Goal: Task Accomplishment & Management: Manage account settings

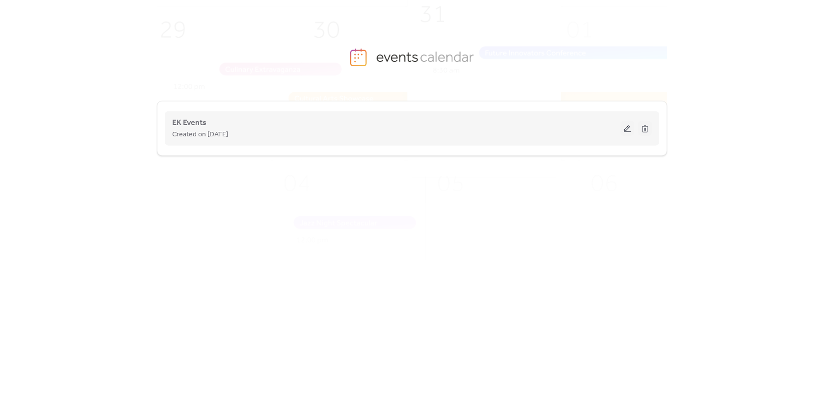
click at [543, 121] on div "EK Events Created on [DATE]" at bounding box center [396, 129] width 448 height 24
click at [627, 129] on button at bounding box center [627, 128] width 14 height 15
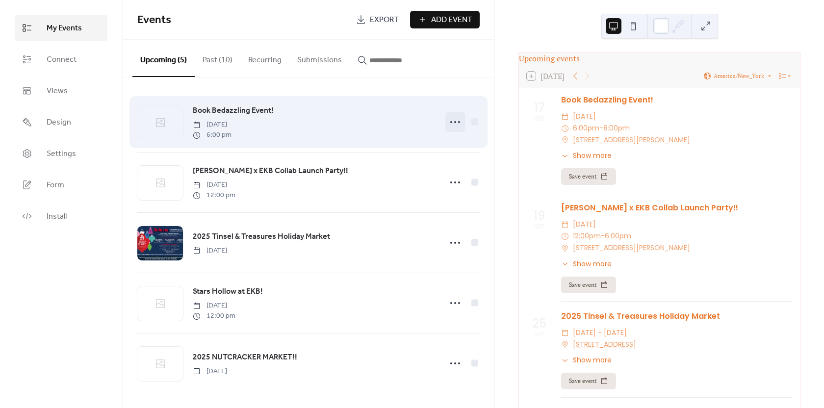
click at [446, 118] on div at bounding box center [455, 122] width 20 height 20
click at [472, 120] on div at bounding box center [474, 121] width 7 height 7
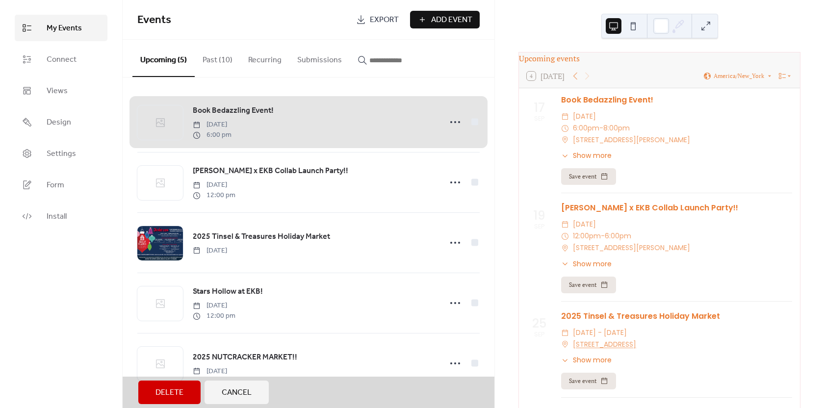
click at [467, 124] on div "Book Bedazzling Event! Wednesday, September 17, 2025 6:00 pm" at bounding box center [308, 122] width 342 height 60
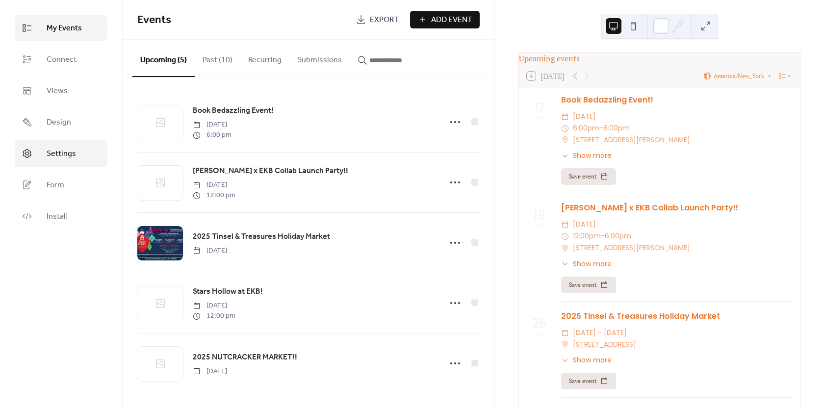
click at [65, 154] on span "Settings" at bounding box center [61, 154] width 29 height 12
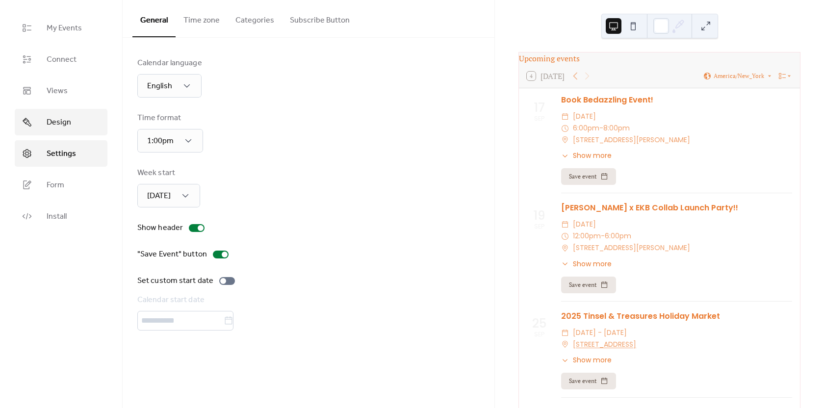
click at [71, 118] on link "Design" at bounding box center [61, 122] width 93 height 26
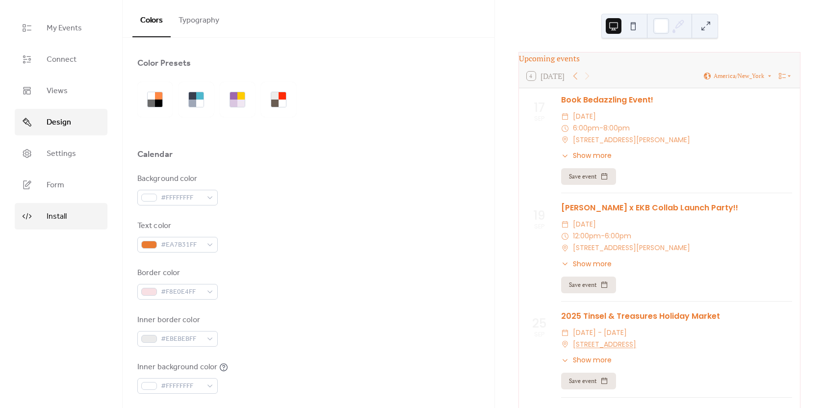
click at [73, 218] on link "Install" at bounding box center [61, 216] width 93 height 26
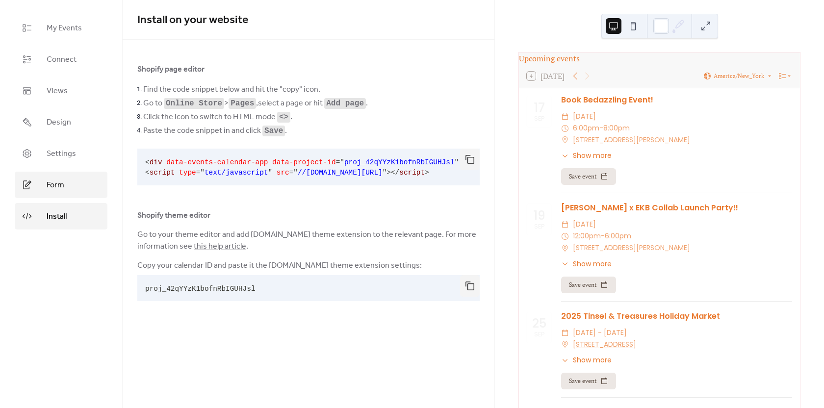
click at [63, 185] on span "Form" at bounding box center [56, 185] width 18 height 12
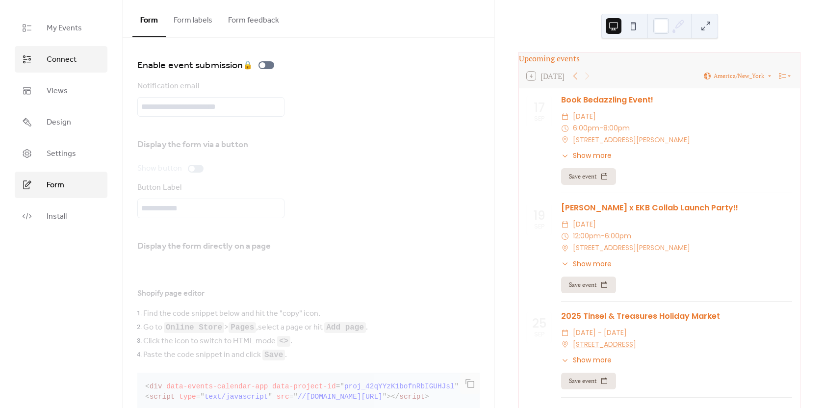
click at [62, 67] on link "Connect" at bounding box center [61, 59] width 93 height 26
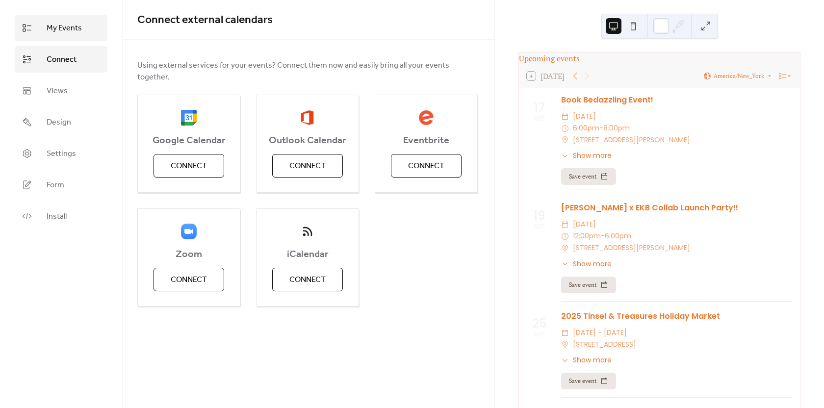
click at [55, 18] on link "My Events" at bounding box center [61, 28] width 93 height 26
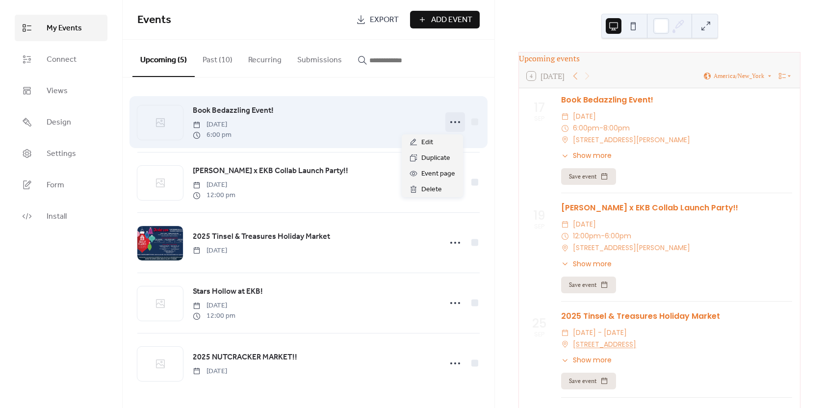
click at [454, 122] on circle at bounding box center [455, 122] width 2 height 2
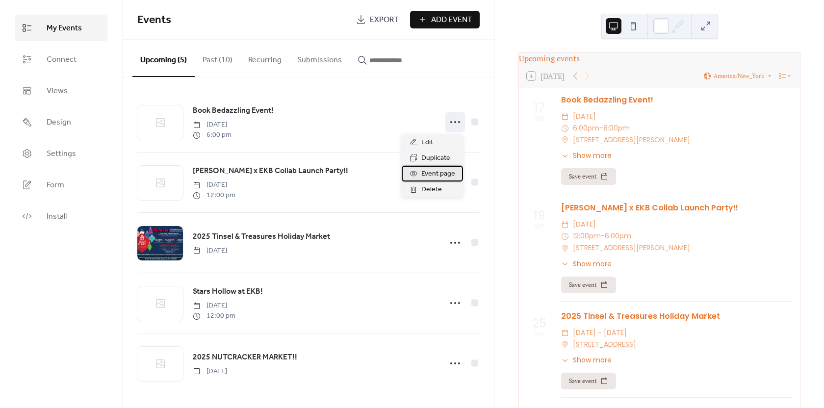
click at [430, 175] on span "Event page" at bounding box center [438, 174] width 34 height 12
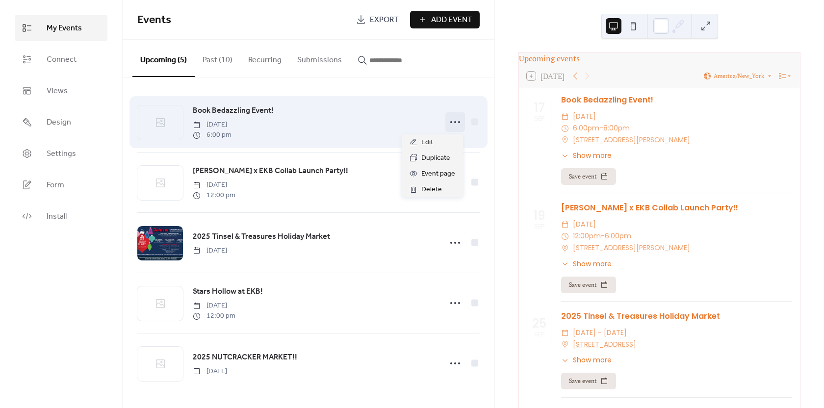
click at [452, 121] on icon at bounding box center [455, 122] width 16 height 16
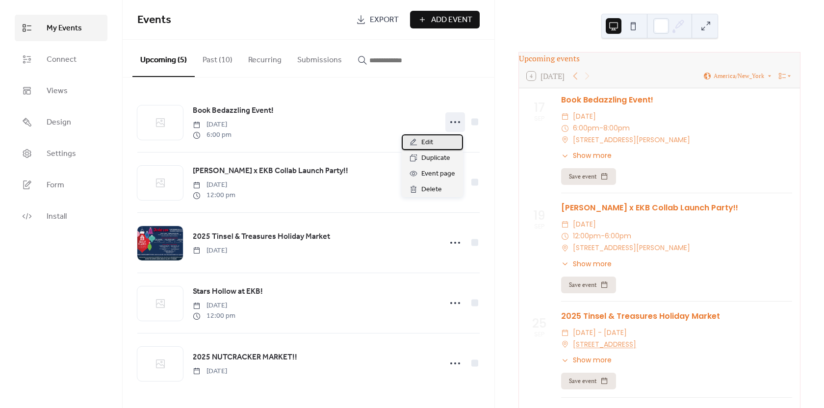
click at [435, 144] on div "Edit" at bounding box center [431, 142] width 61 height 16
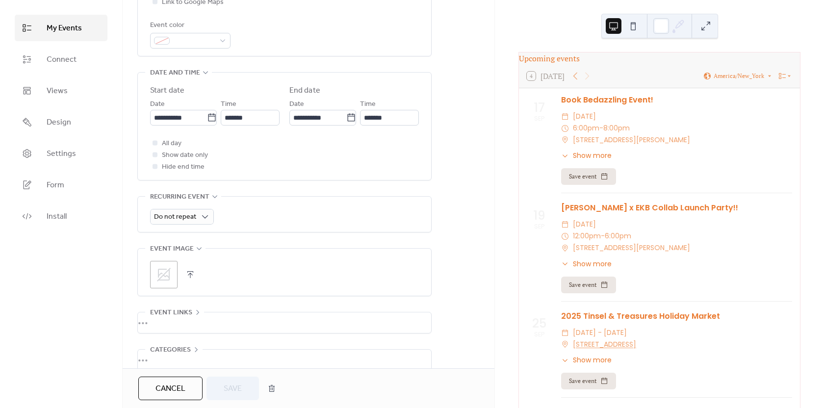
scroll to position [320, 0]
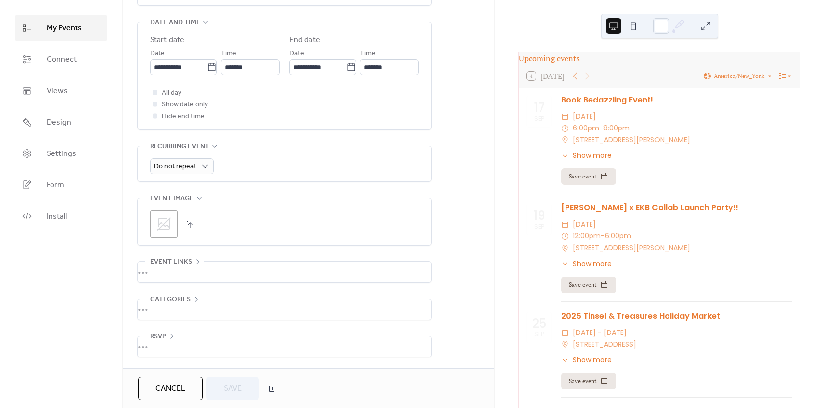
click at [167, 225] on icon at bounding box center [164, 224] width 16 height 16
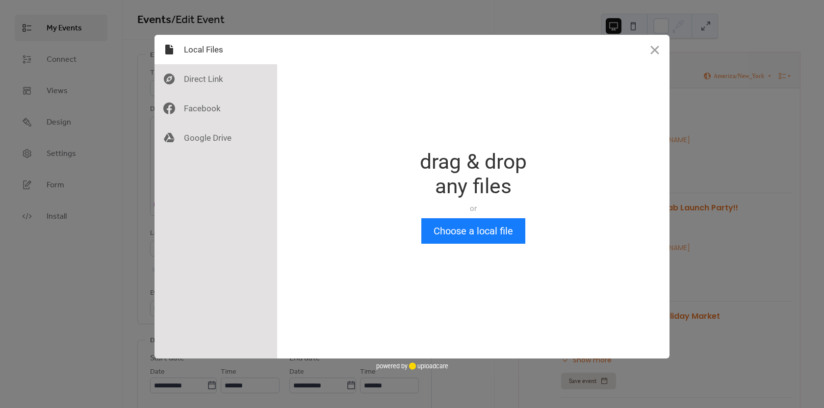
scroll to position [0, 0]
click at [650, 49] on button "Close" at bounding box center [654, 49] width 29 height 29
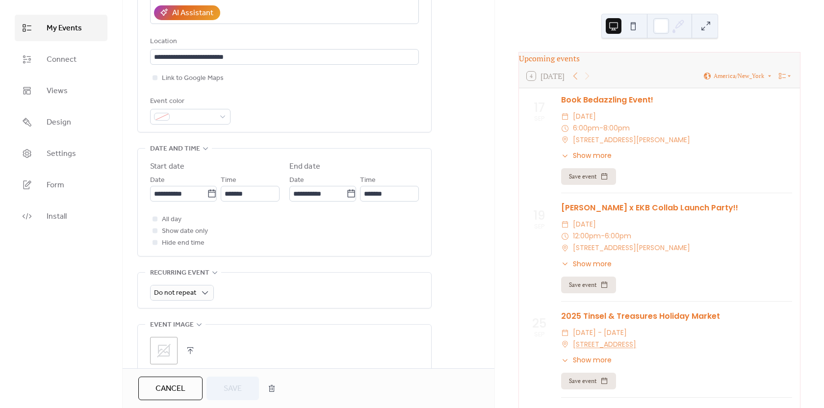
scroll to position [229, 0]
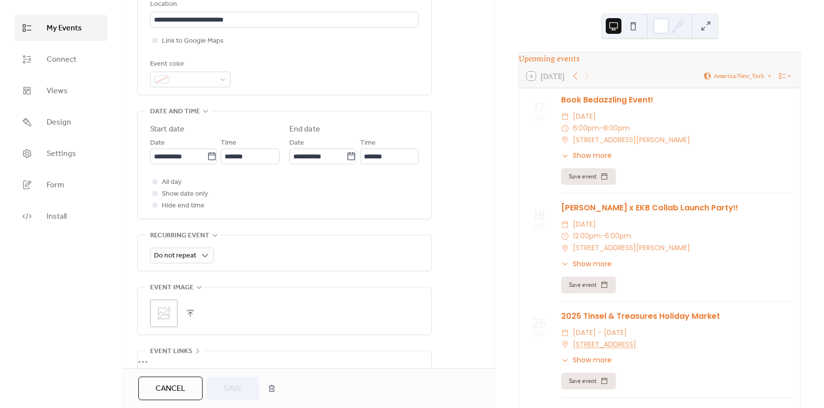
click at [170, 314] on icon at bounding box center [164, 313] width 16 height 16
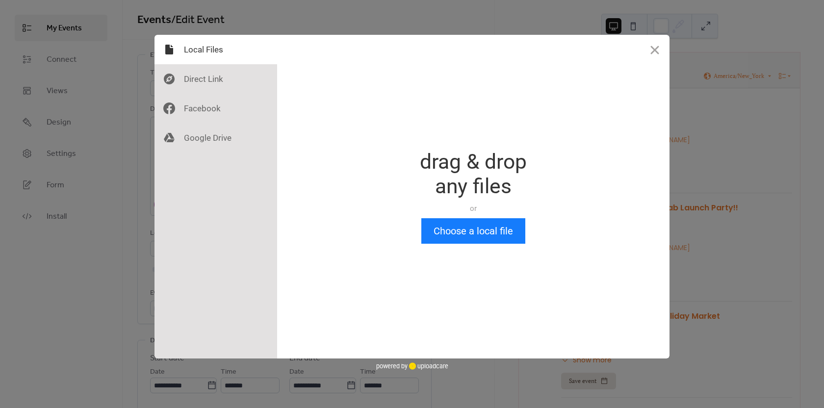
scroll to position [0, 0]
click at [444, 234] on button "Choose a local file" at bounding box center [473, 230] width 104 height 25
click at [459, 234] on button "Choose a local file" at bounding box center [473, 230] width 104 height 25
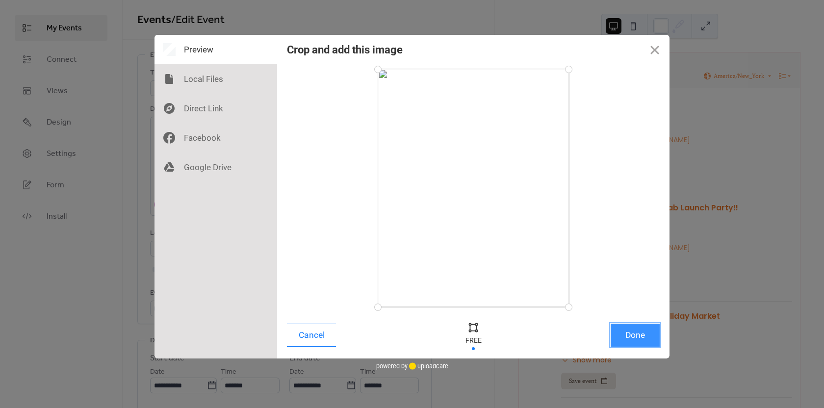
click at [625, 327] on button "Done" at bounding box center [634, 335] width 49 height 23
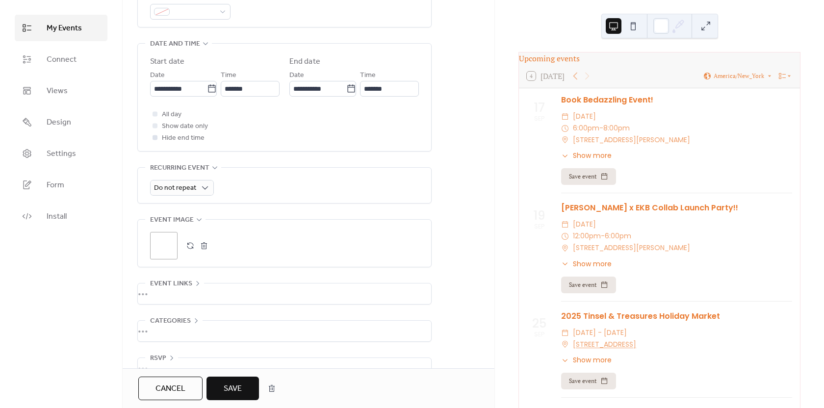
scroll to position [320, 0]
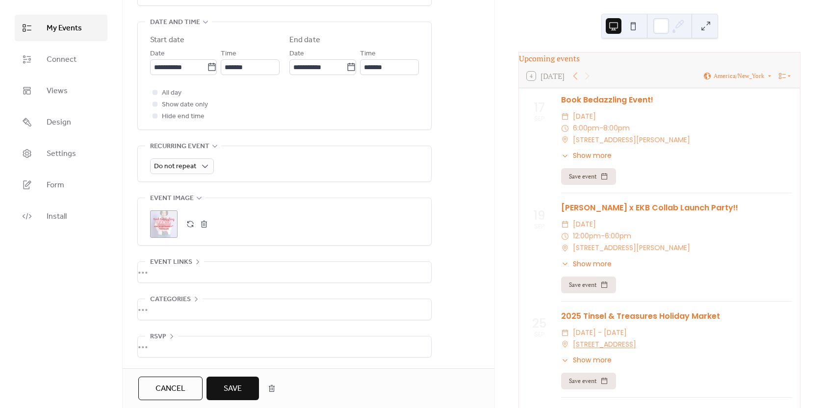
click at [243, 387] on button "Save" at bounding box center [232, 388] width 52 height 24
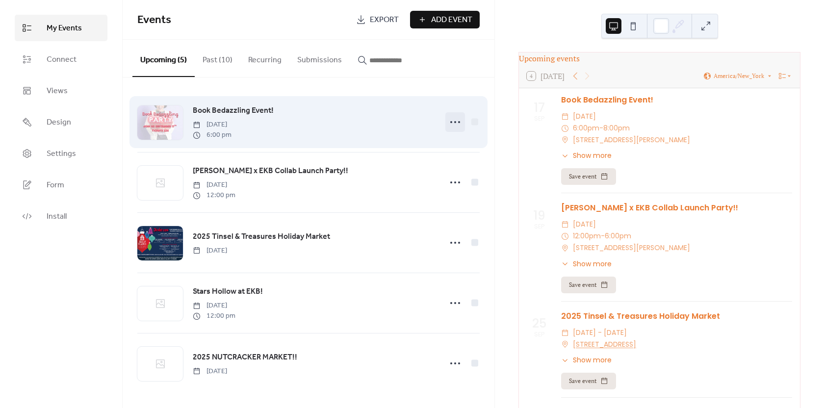
click at [452, 122] on icon at bounding box center [455, 122] width 16 height 16
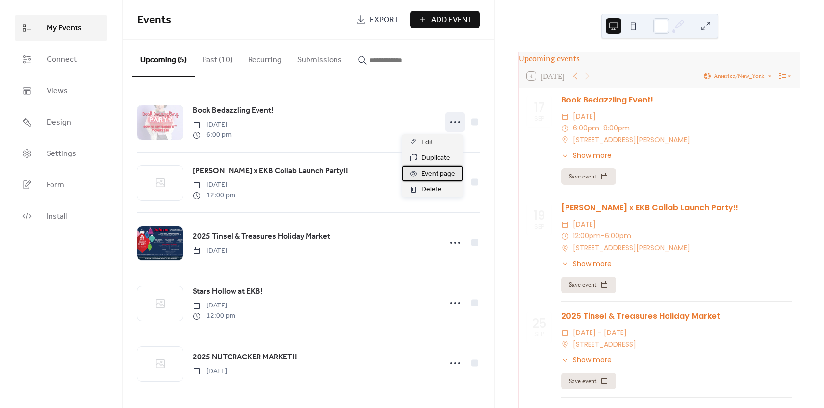
click at [439, 173] on span "Event page" at bounding box center [438, 174] width 34 height 12
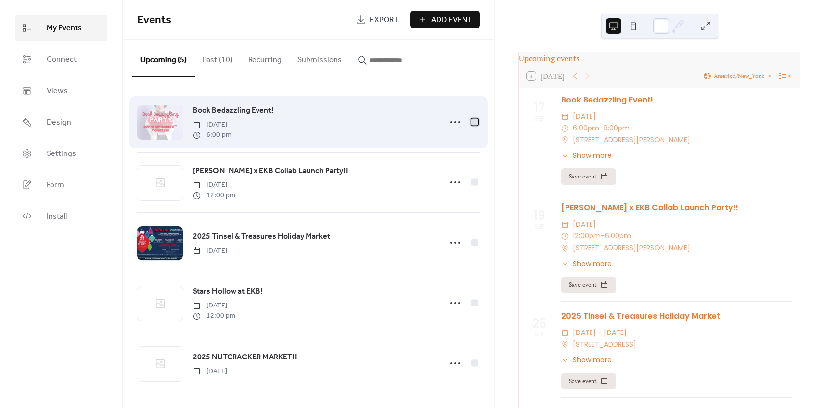
click at [473, 123] on div at bounding box center [474, 121] width 7 height 7
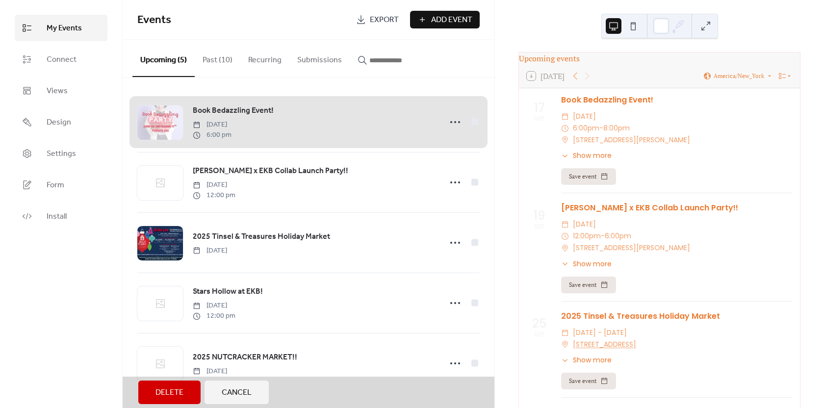
click at [473, 123] on div "Book Bedazzling Event! Wednesday, September 17, 2025 6:00 pm" at bounding box center [308, 122] width 342 height 60
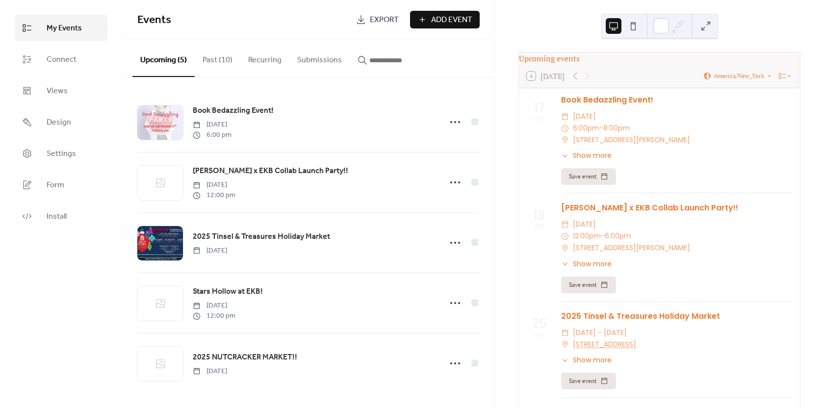
click at [540, 107] on div "17" at bounding box center [538, 107] width 11 height 12
click at [599, 161] on span "Show more" at bounding box center [592, 155] width 39 height 10
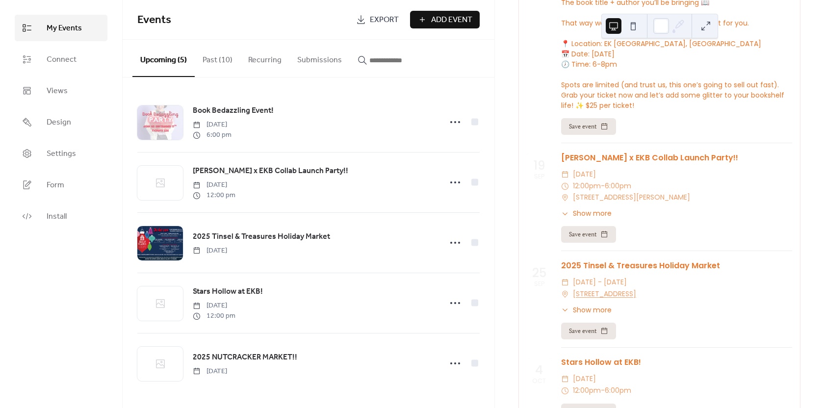
scroll to position [686, 0]
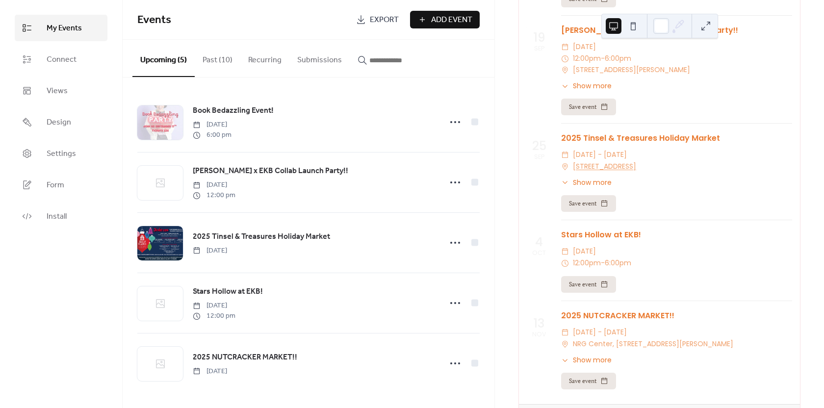
click at [579, 90] on span "Show more" at bounding box center [592, 86] width 39 height 10
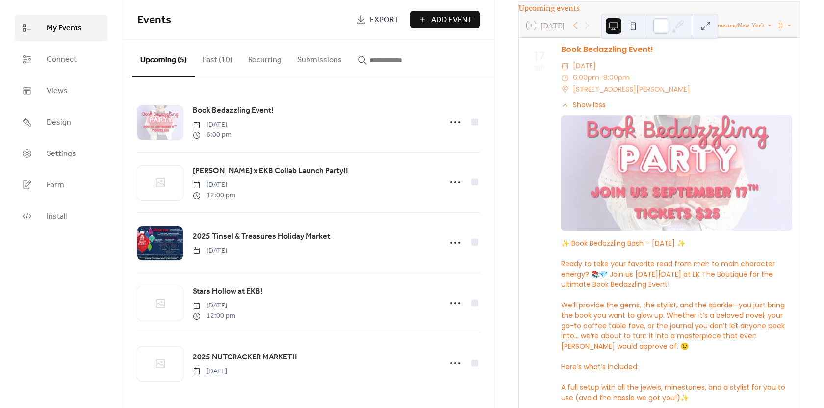
scroll to position [0, 0]
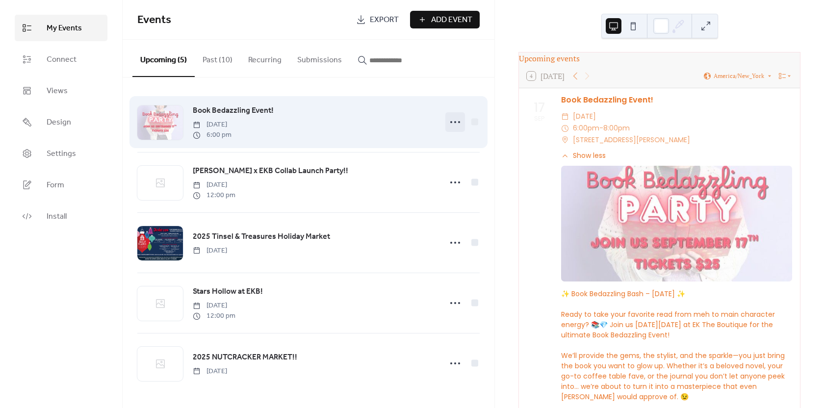
click at [452, 124] on icon at bounding box center [455, 122] width 16 height 16
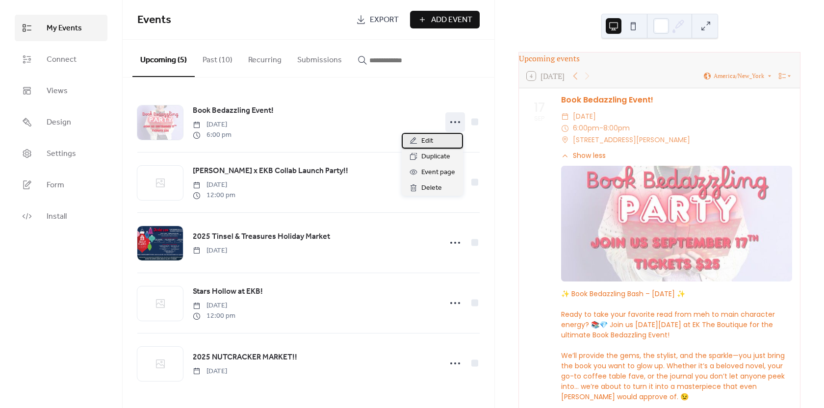
click at [430, 141] on span "Edit" at bounding box center [427, 141] width 12 height 12
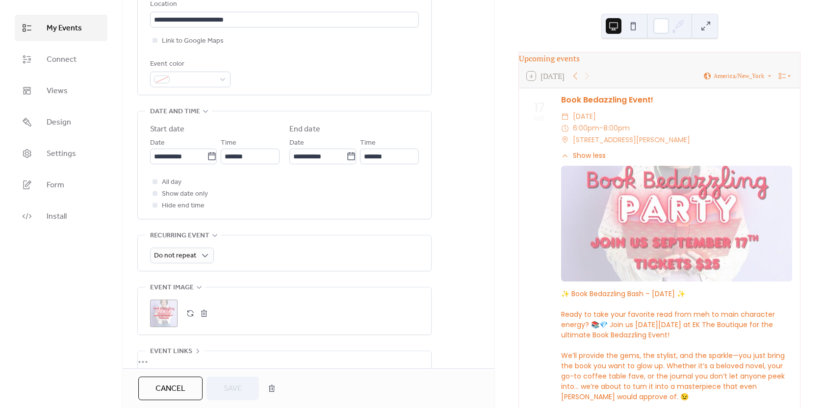
scroll to position [320, 0]
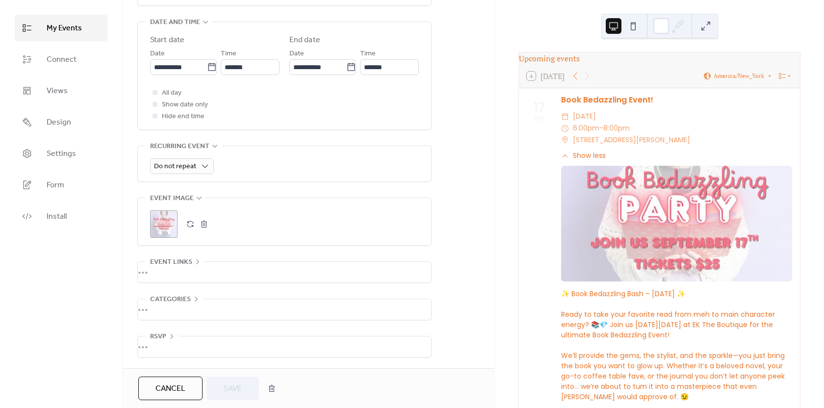
click at [200, 268] on div "•••" at bounding box center [284, 272] width 293 height 21
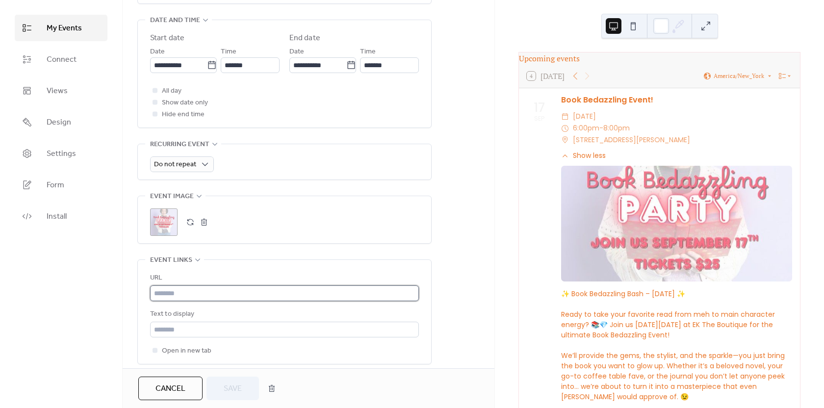
click at [200, 293] on input "text" at bounding box center [284, 293] width 269 height 16
paste input "**********"
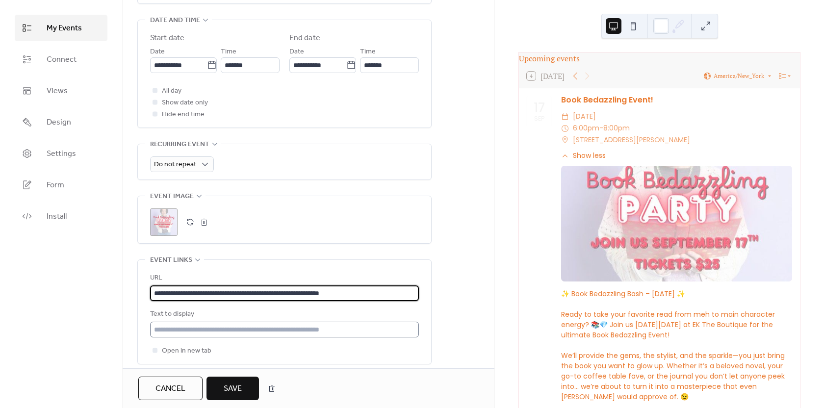
type input "**********"
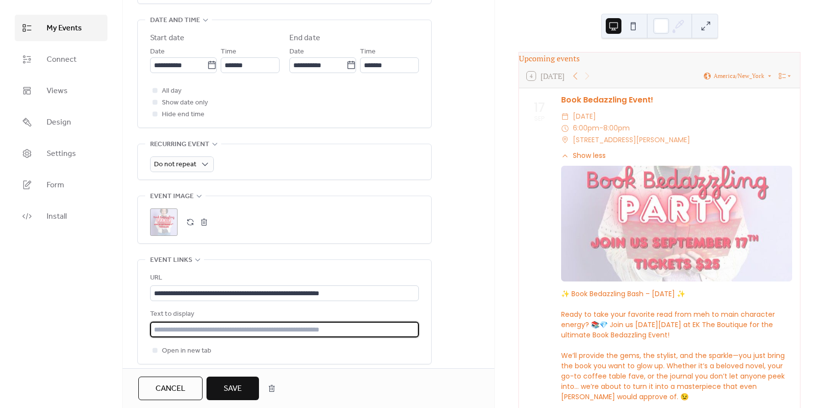
click at [208, 330] on input "text" at bounding box center [284, 330] width 269 height 16
type input "**********"
click at [233, 393] on span "Save" at bounding box center [233, 389] width 18 height 12
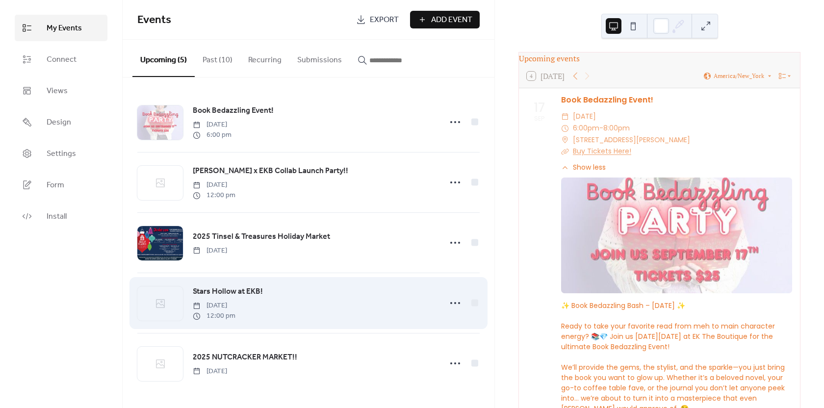
click at [244, 286] on link "Stars Hollow at EKB!" at bounding box center [228, 291] width 70 height 13
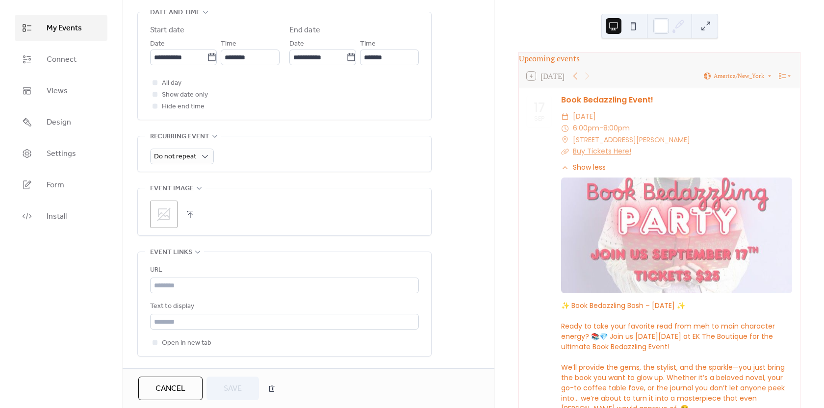
scroll to position [343, 0]
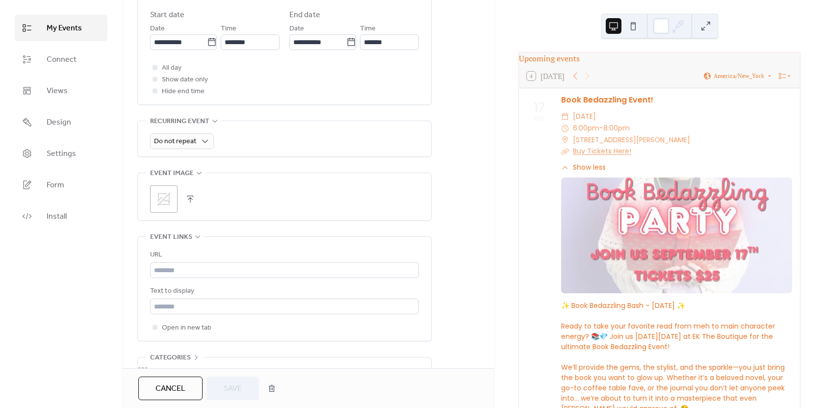
click at [164, 191] on icon at bounding box center [164, 199] width 16 height 16
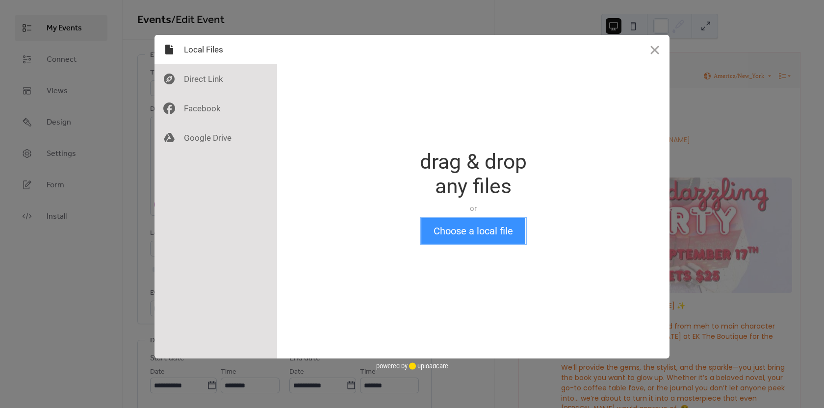
click at [480, 238] on button "Choose a local file" at bounding box center [473, 230] width 104 height 25
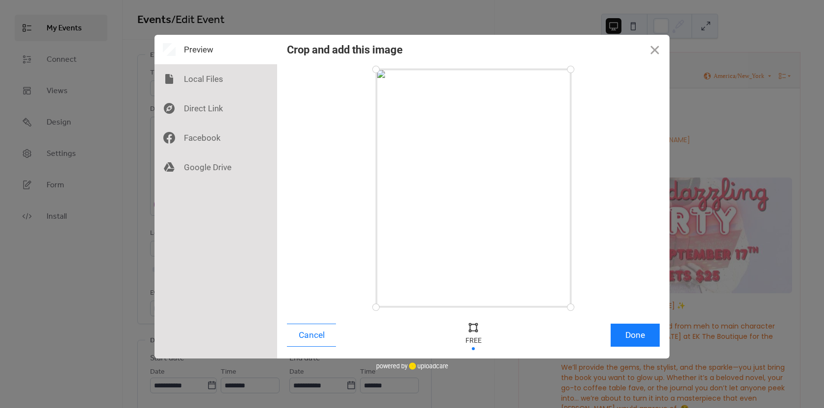
click at [647, 349] on div "Cancel Done" at bounding box center [473, 338] width 392 height 42
click at [644, 334] on button "Done" at bounding box center [634, 335] width 49 height 23
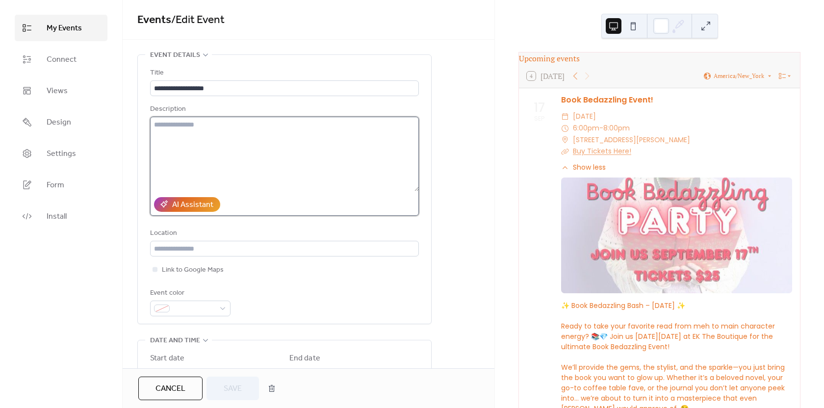
click at [267, 156] on textarea at bounding box center [284, 154] width 269 height 75
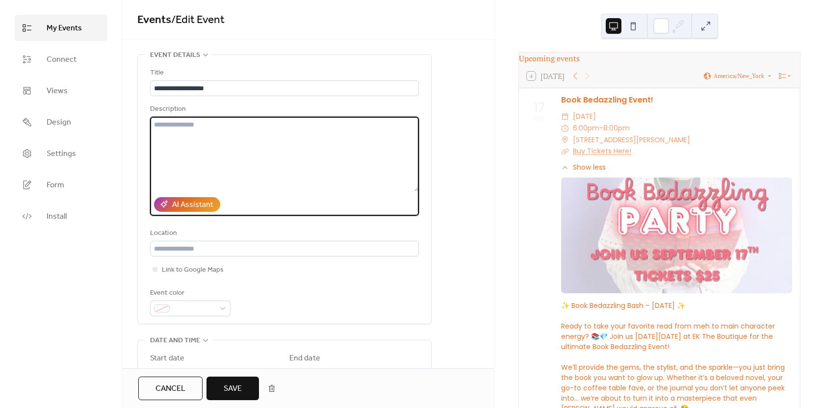
paste textarea "**********"
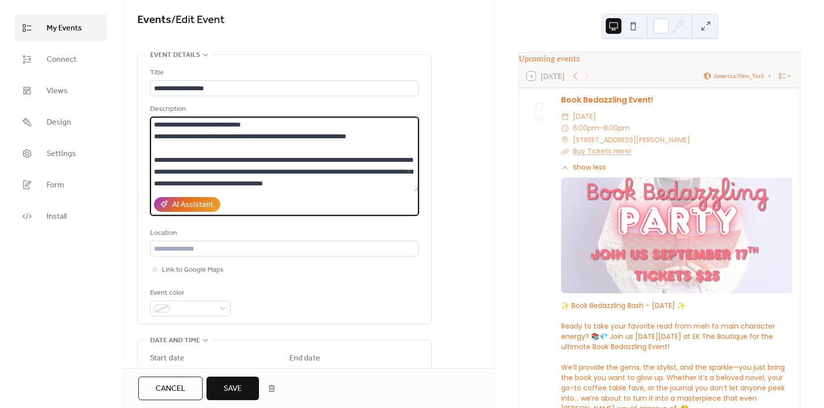
type textarea "**********"
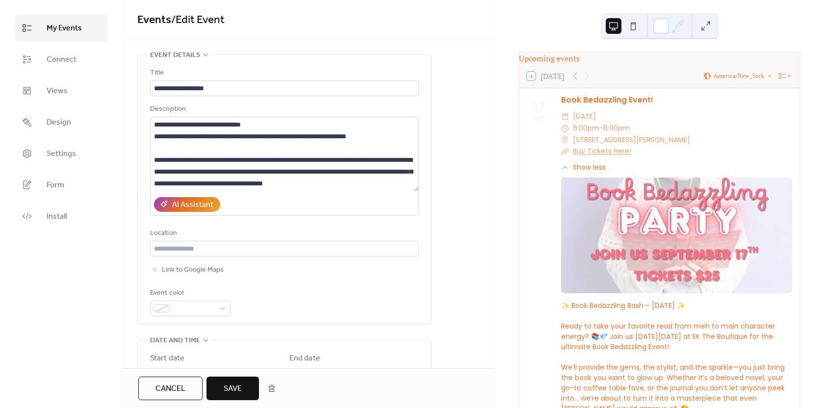
click at [222, 388] on button "Save" at bounding box center [232, 388] width 52 height 24
